Goal: Task Accomplishment & Management: Use online tool/utility

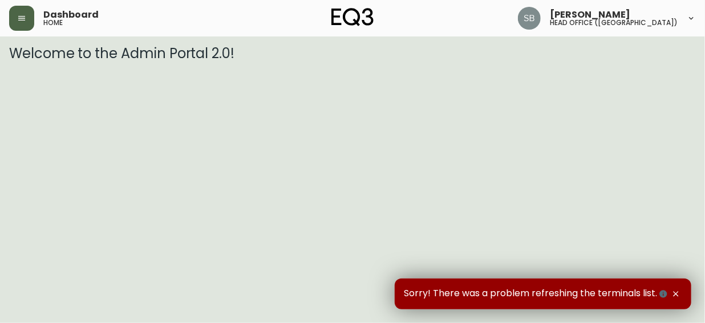
click at [21, 21] on icon "button" at bounding box center [21, 18] width 9 height 9
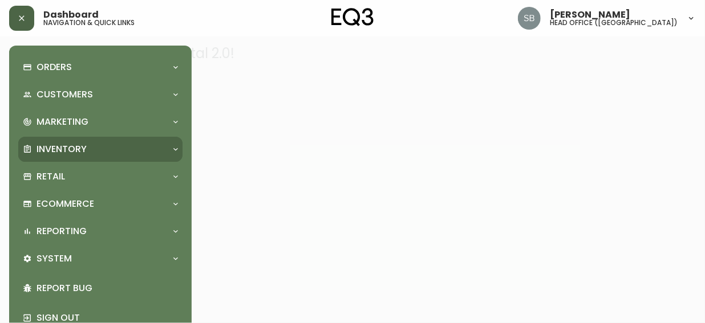
click at [171, 147] on span at bounding box center [175, 149] width 9 height 9
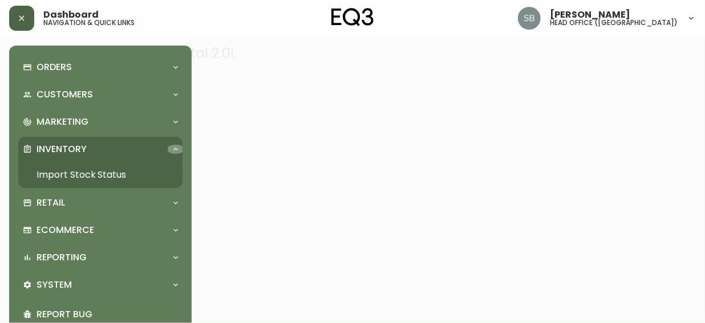
click at [176, 149] on icon at bounding box center [175, 149] width 5 height 3
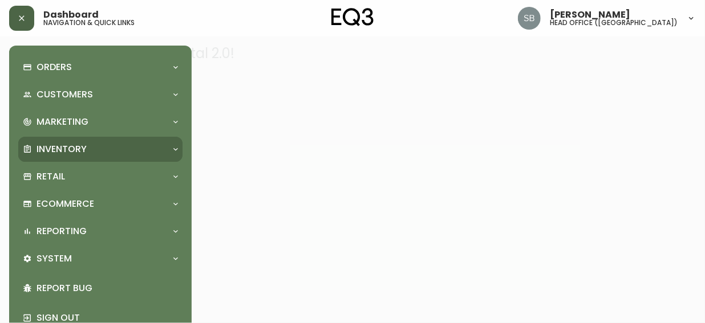
click at [175, 149] on icon at bounding box center [175, 149] width 5 height 3
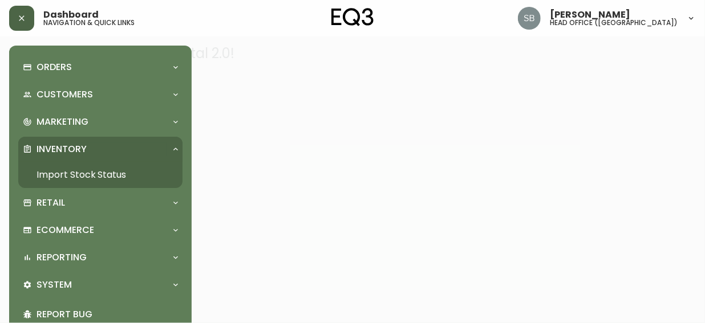
click at [175, 149] on icon at bounding box center [175, 149] width 9 height 9
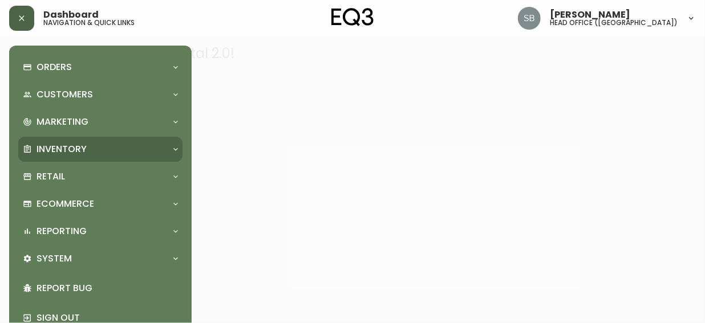
click at [175, 149] on icon at bounding box center [175, 149] width 5 height 3
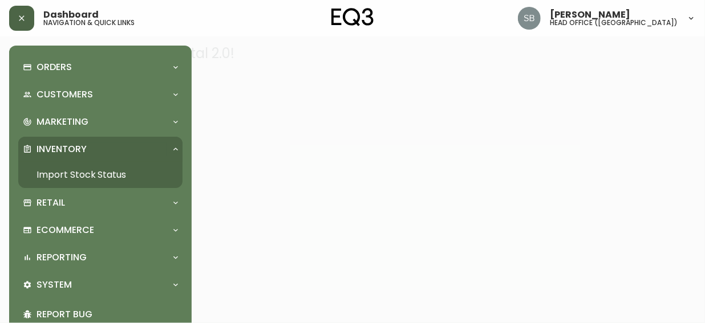
click at [96, 179] on link "Import Stock Status" at bounding box center [100, 175] width 164 height 26
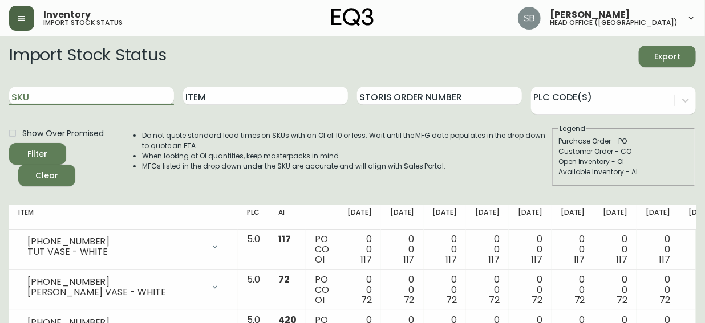
click at [40, 96] on input "SKU" at bounding box center [91, 96] width 165 height 18
click at [16, 94] on input "SKU" at bounding box center [91, 96] width 165 height 18
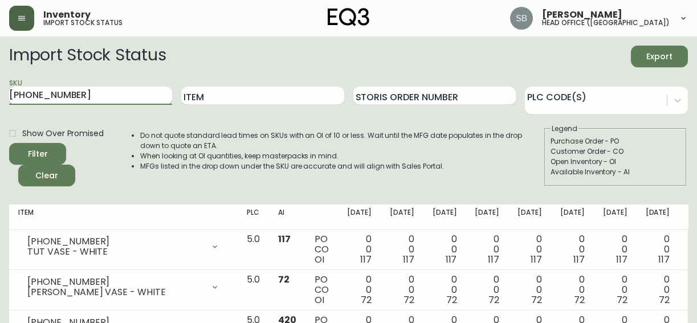
type input "[PHONE_NUMBER]"
click at [9, 143] on button "Filter" at bounding box center [37, 154] width 57 height 22
